Goal: Use online tool/utility: Utilize a website feature to perform a specific function

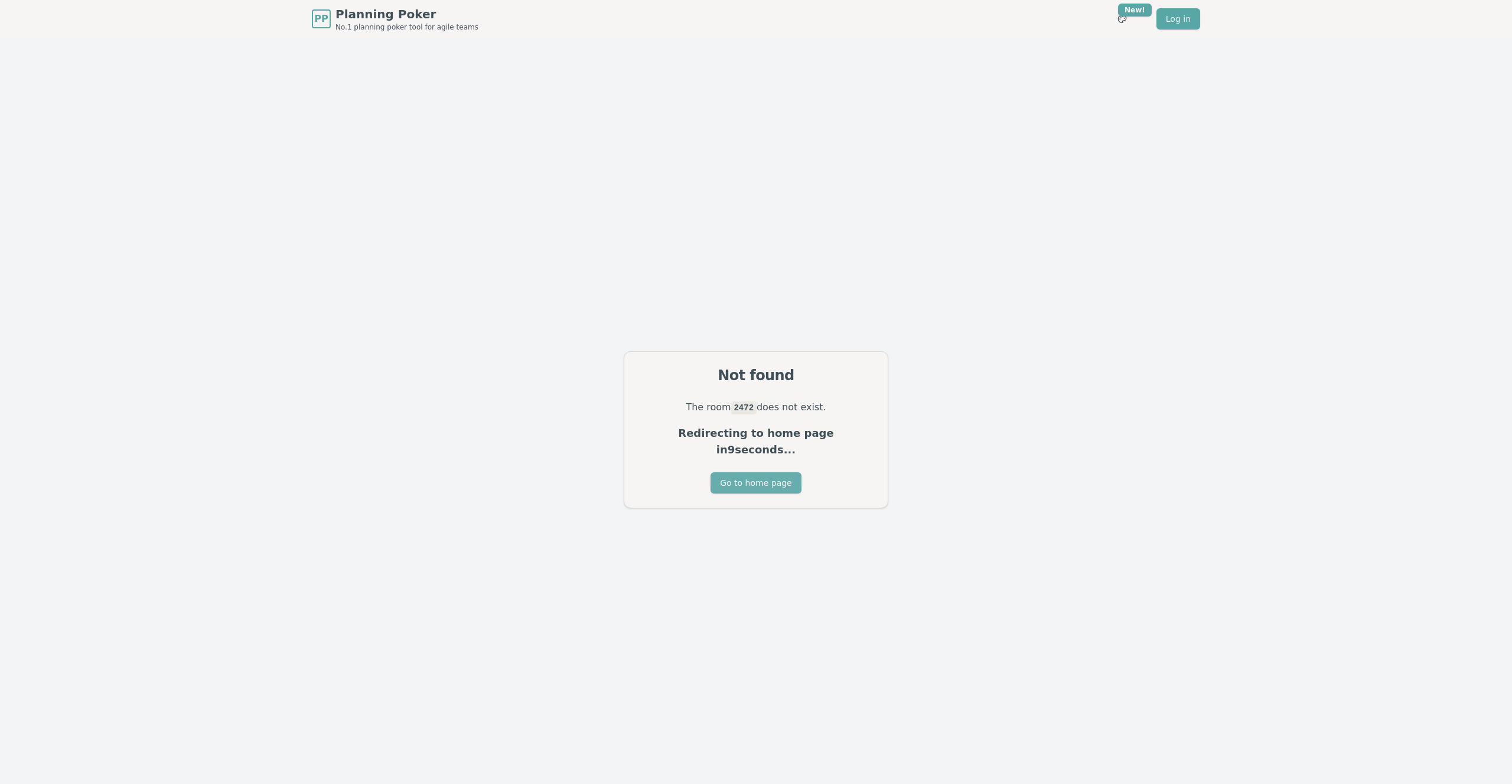
click at [748, 479] on button "Go to home page" at bounding box center [755, 483] width 90 height 21
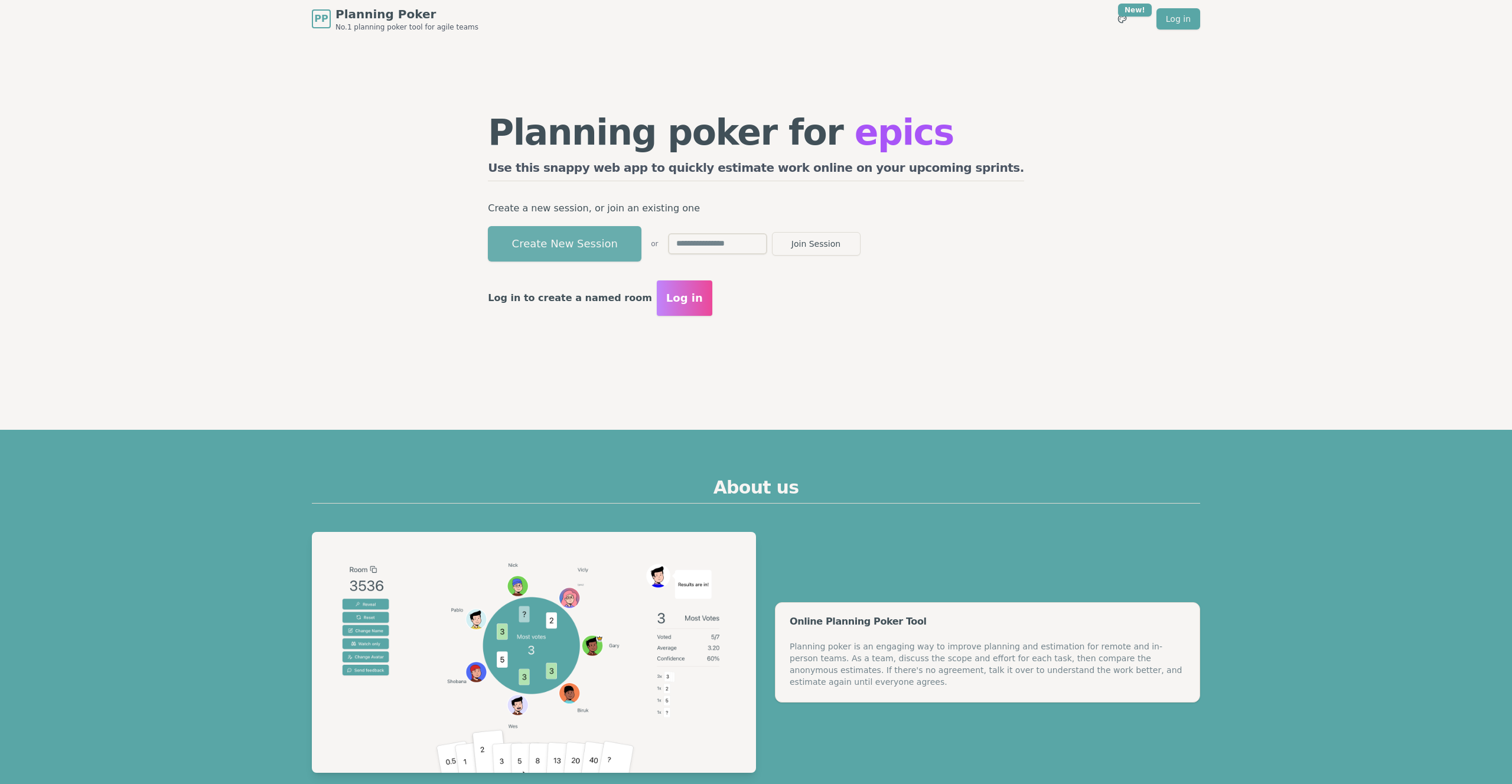
click at [641, 237] on button "Create New Session" at bounding box center [565, 244] width 154 height 35
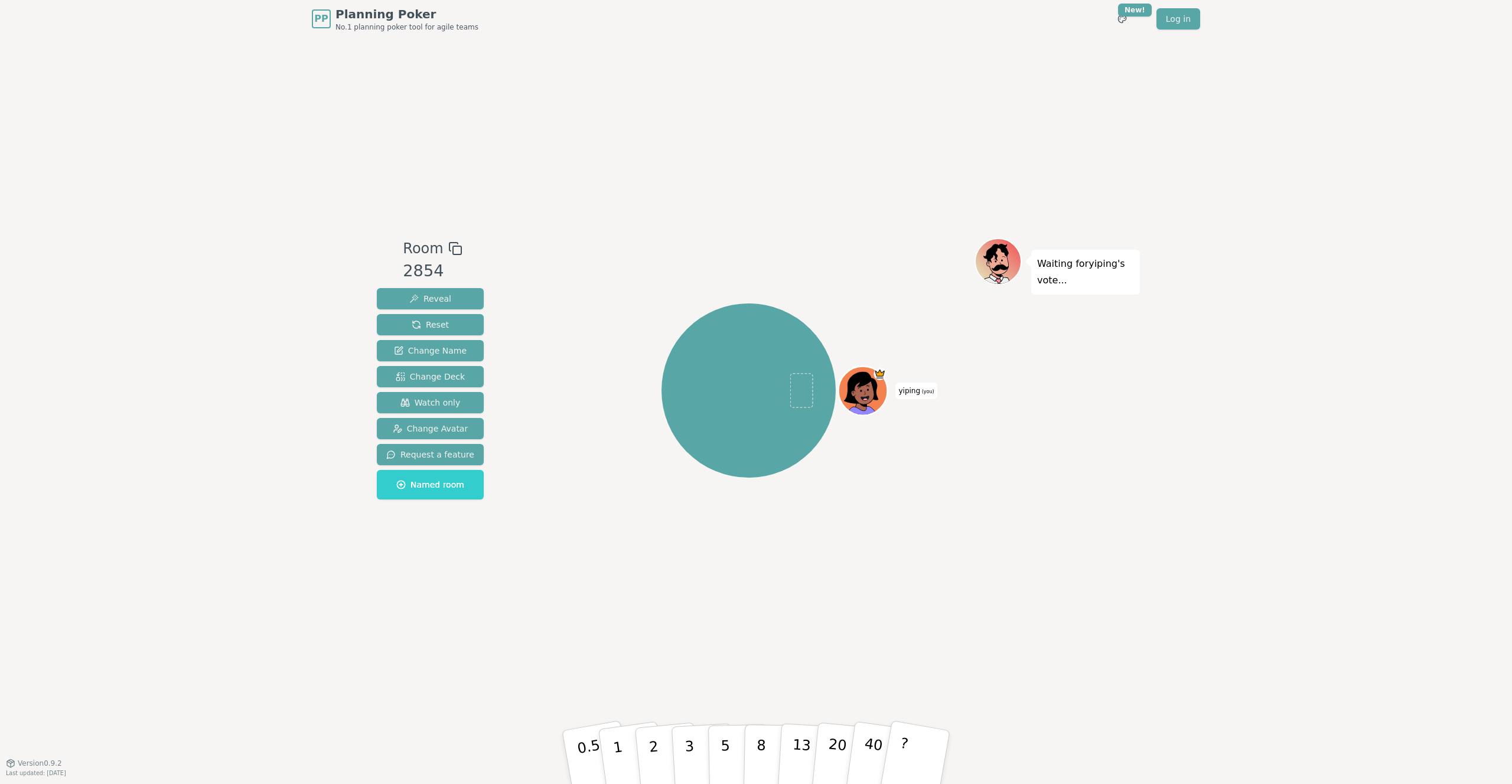
click at [421, 81] on div "Room 2854 Reveal Reset Change Name Change Deck Watch only Change Avatar Request…" at bounding box center [756, 400] width 768 height 725
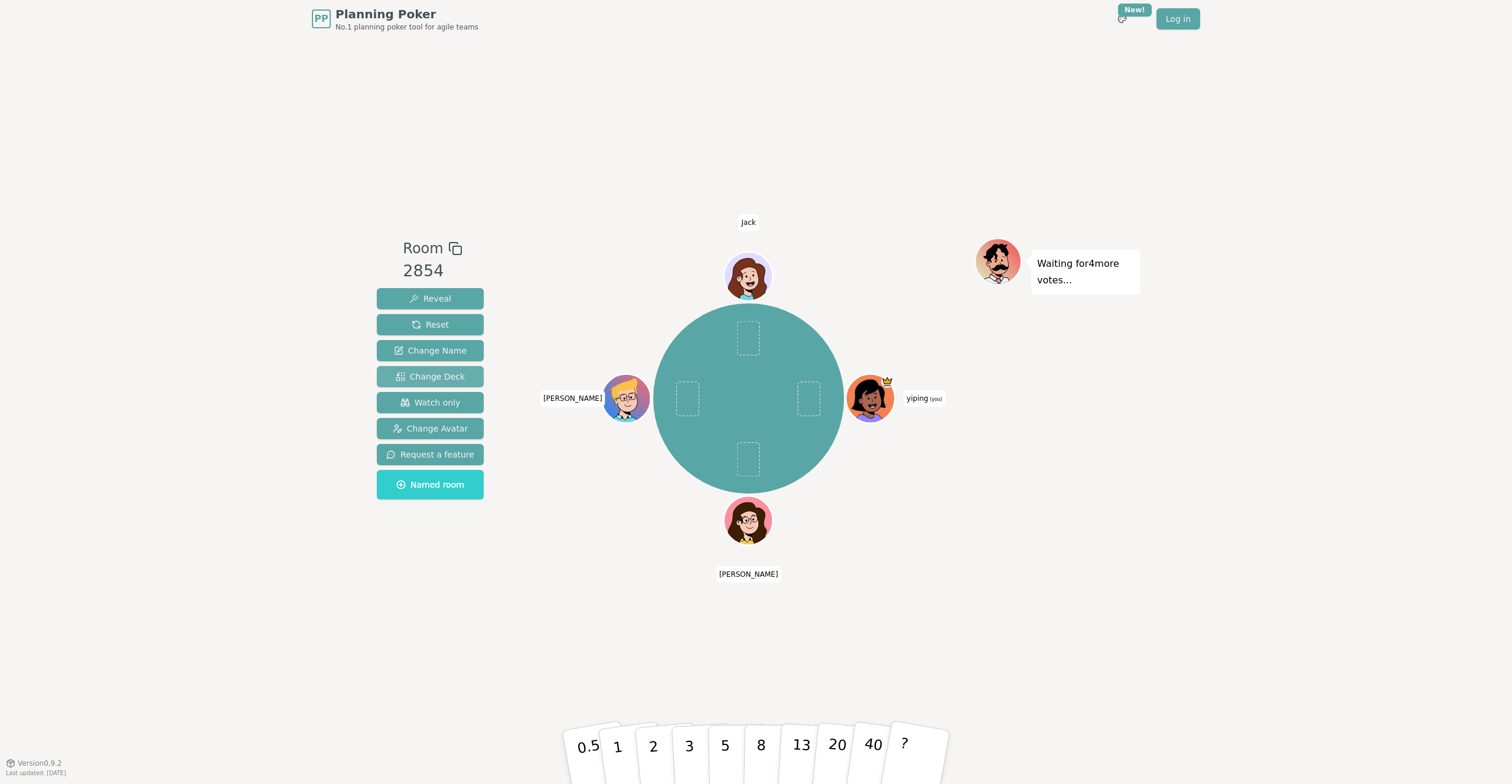
click at [443, 377] on span "Change Deck" at bounding box center [430, 377] width 69 height 12
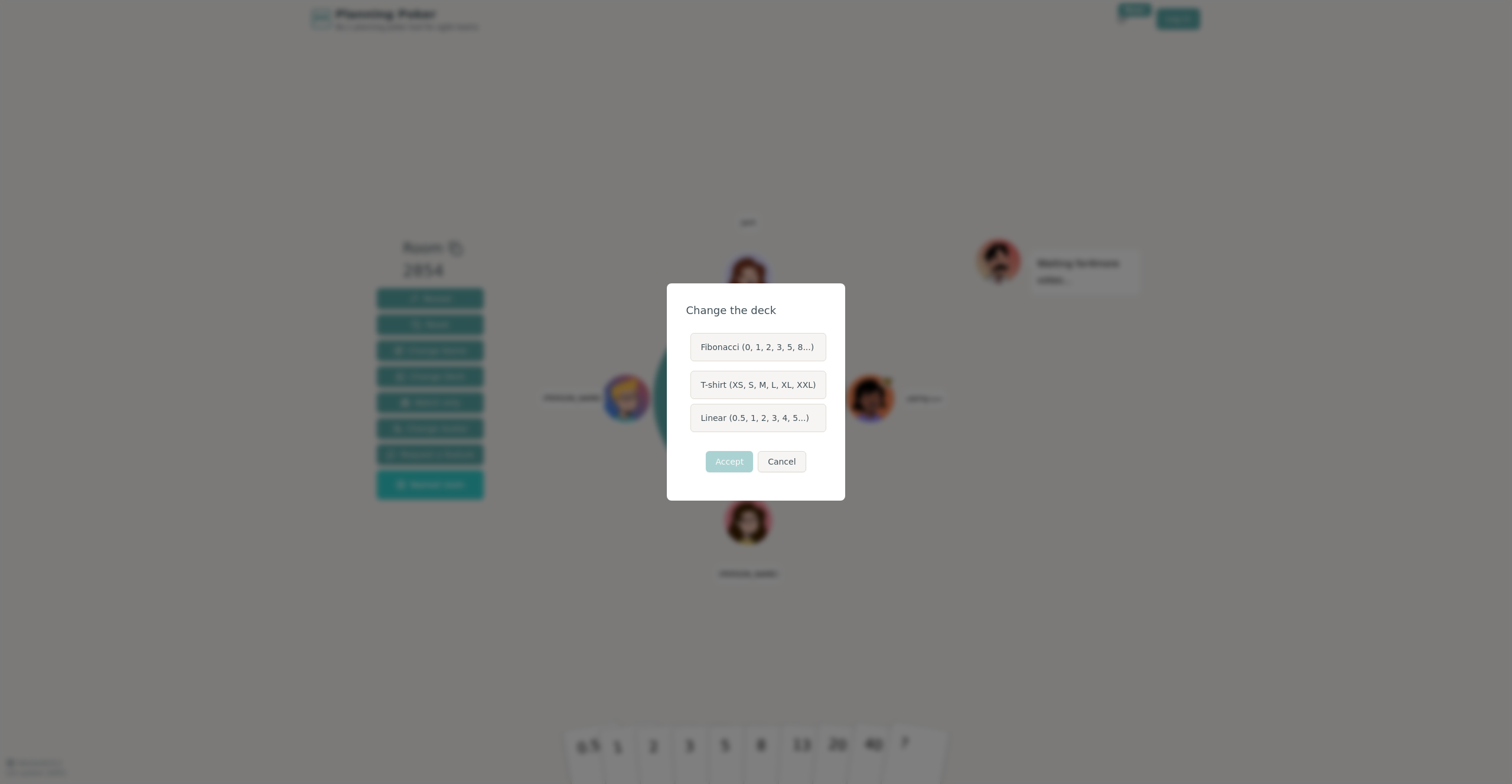
click at [719, 416] on label "Linear (0.5, 1, 2, 3, 4, 5...)" at bounding box center [757, 418] width 135 height 28
click at [695, 416] on button "Linear (0.5, 1, 2, 3, 4, 5...)" at bounding box center [690, 418] width 10 height 10
click at [734, 464] on button "Accept" at bounding box center [729, 461] width 48 height 21
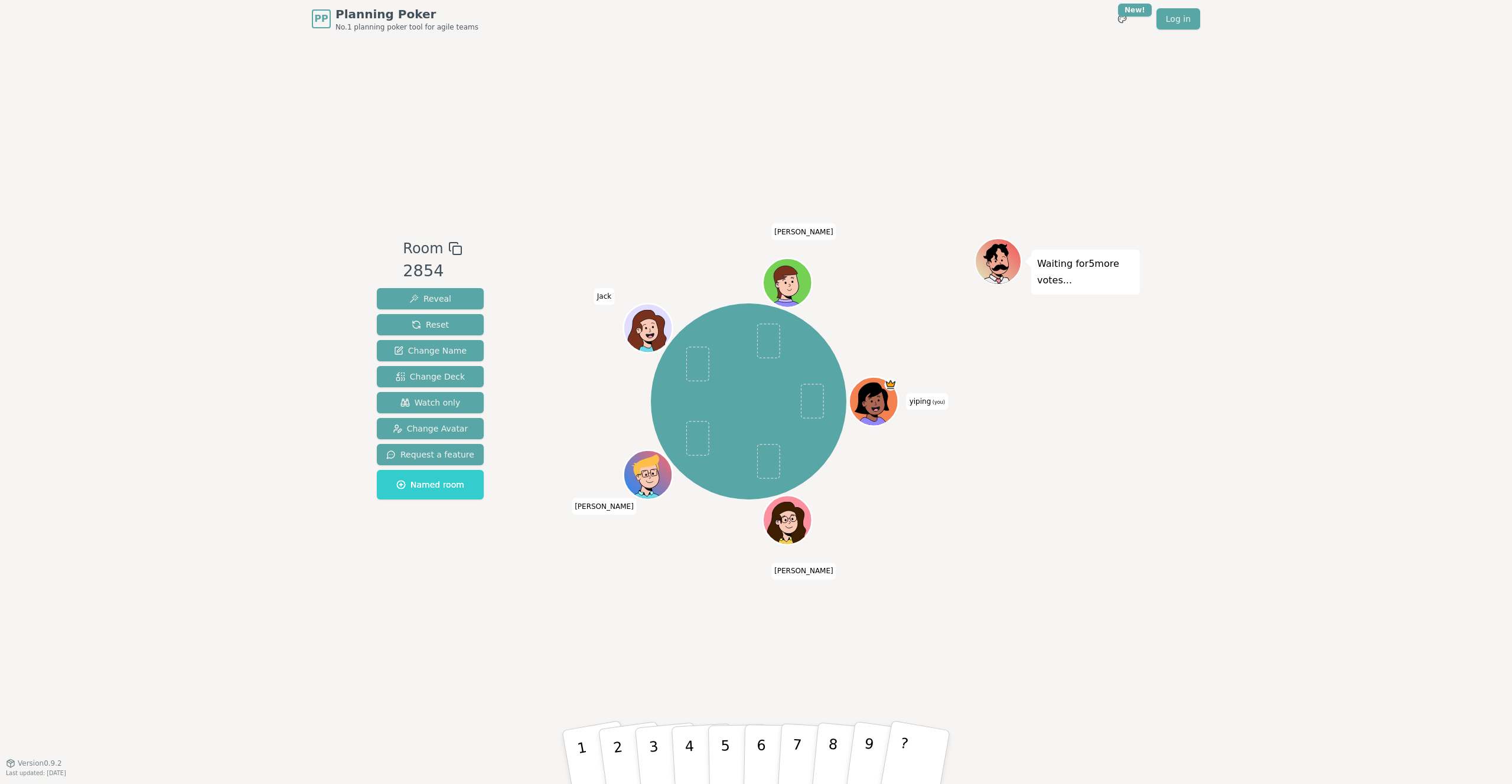
click at [962, 474] on div "yiping (you) [PERSON_NAME] [PERSON_NAME] [PERSON_NAME]" at bounding box center [748, 401] width 452 height 285
click at [659, 745] on button "3" at bounding box center [667, 758] width 67 height 94
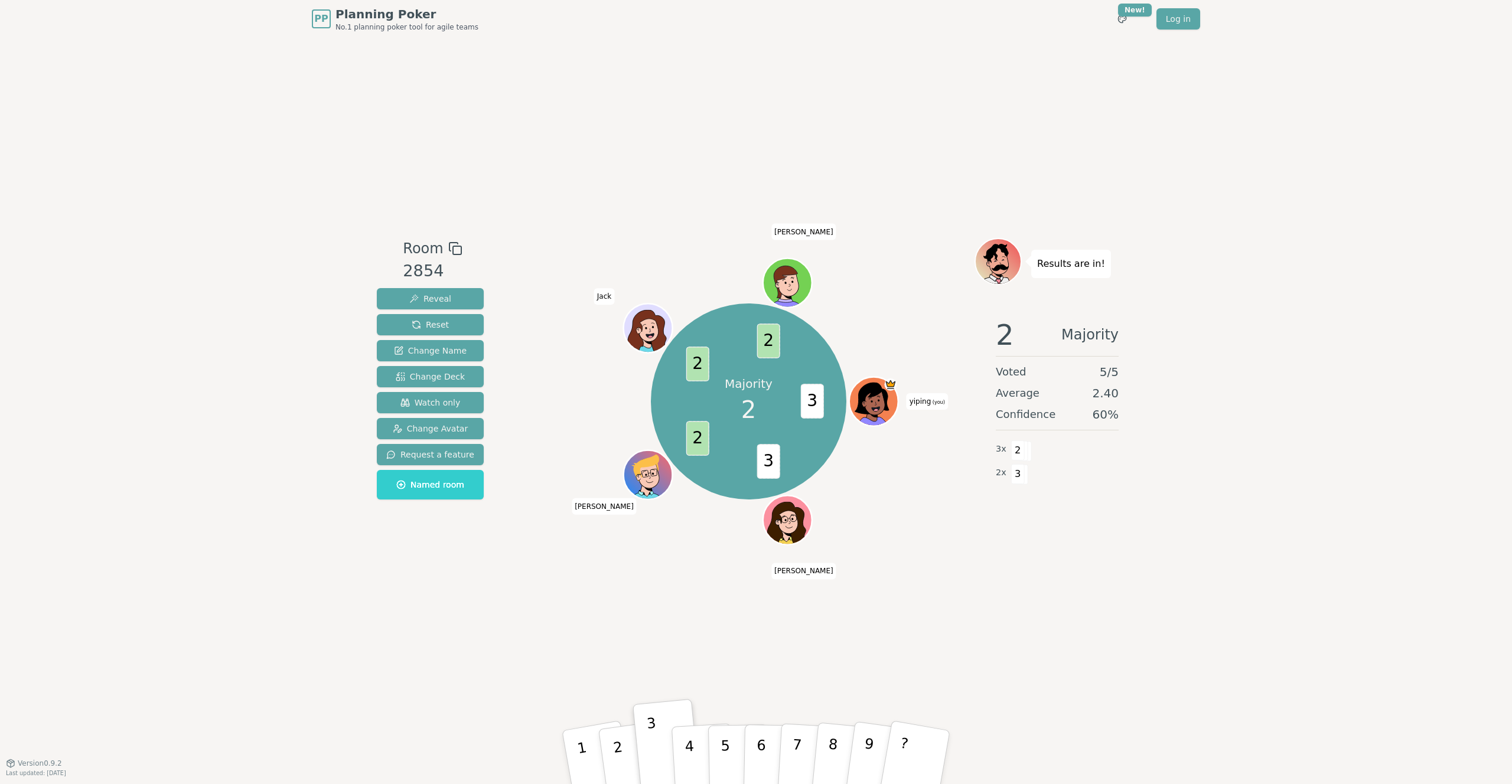
click at [885, 297] on div "Majority 2 3 3 2 2 2 yiping (you) [PERSON_NAME] [PERSON_NAME] [PERSON_NAME]" at bounding box center [748, 401] width 452 height 285
click at [601, 670] on div "Room 2854 Reveal Reset Change Name Change Deck Watch only Change Avatar Request…" at bounding box center [756, 400] width 768 height 725
